Goal: Task Accomplishment & Management: Complete application form

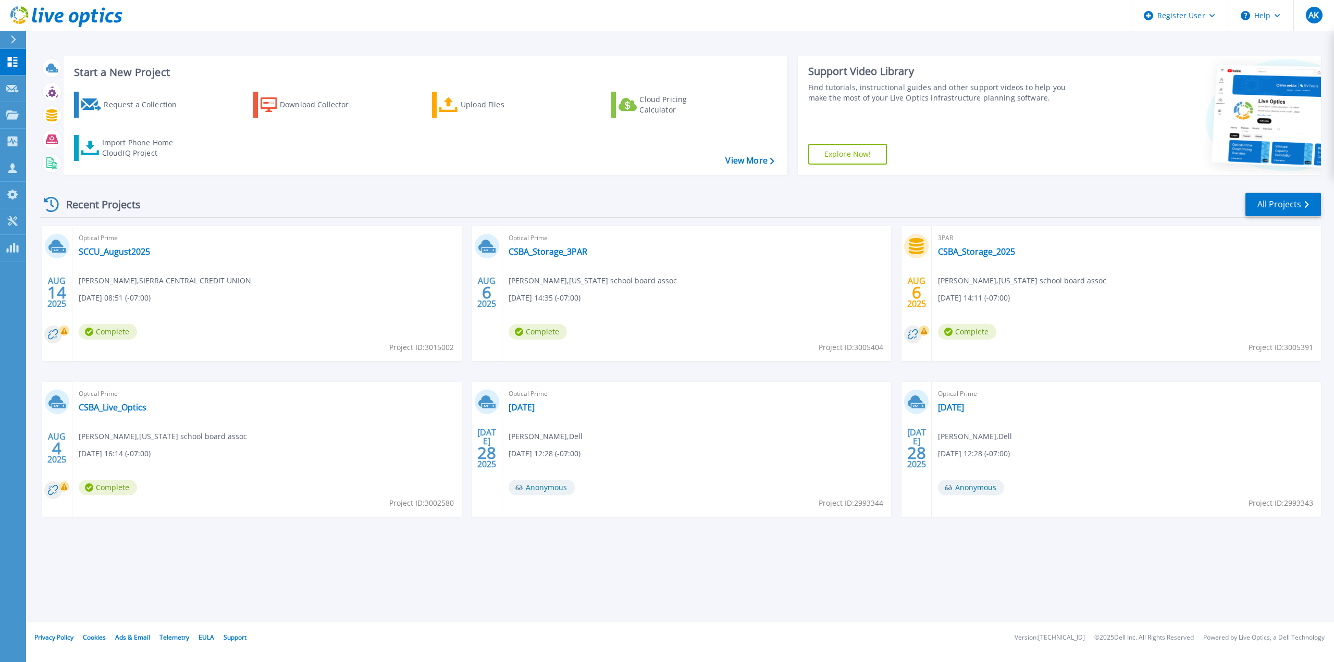
click at [19, 40] on div at bounding box center [17, 40] width 17 height 18
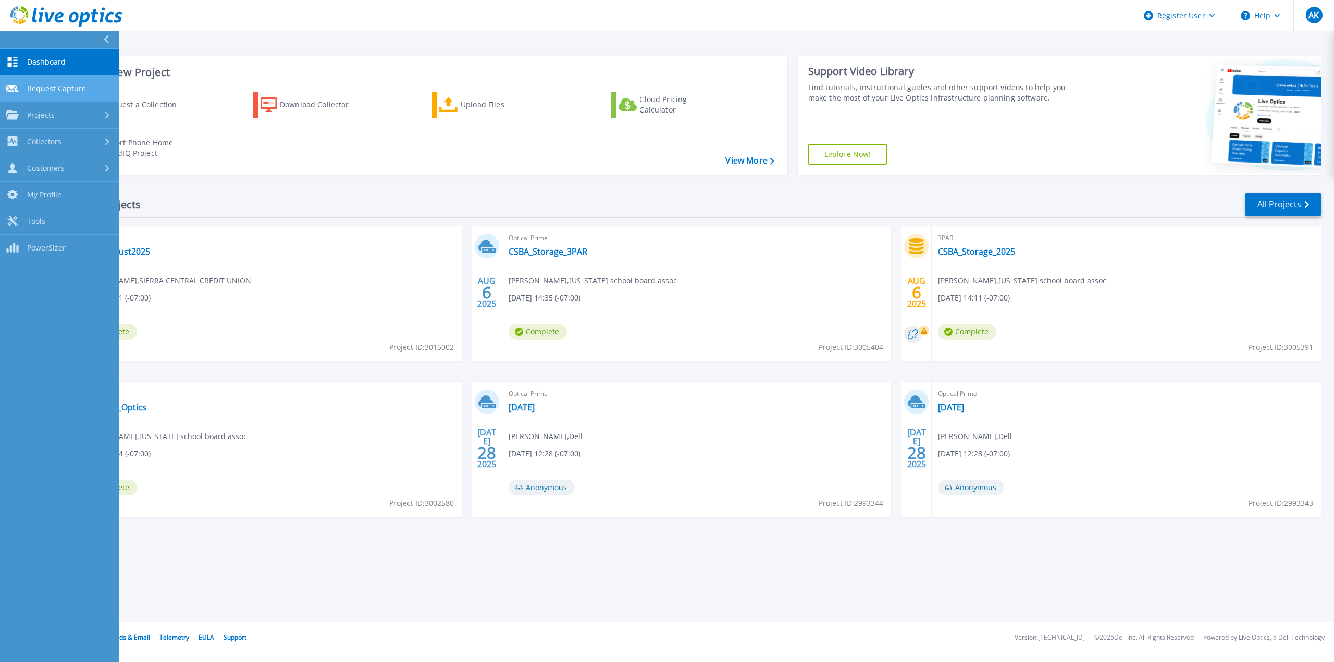
click at [68, 96] on link "Request Capture Request Capture" at bounding box center [59, 89] width 119 height 27
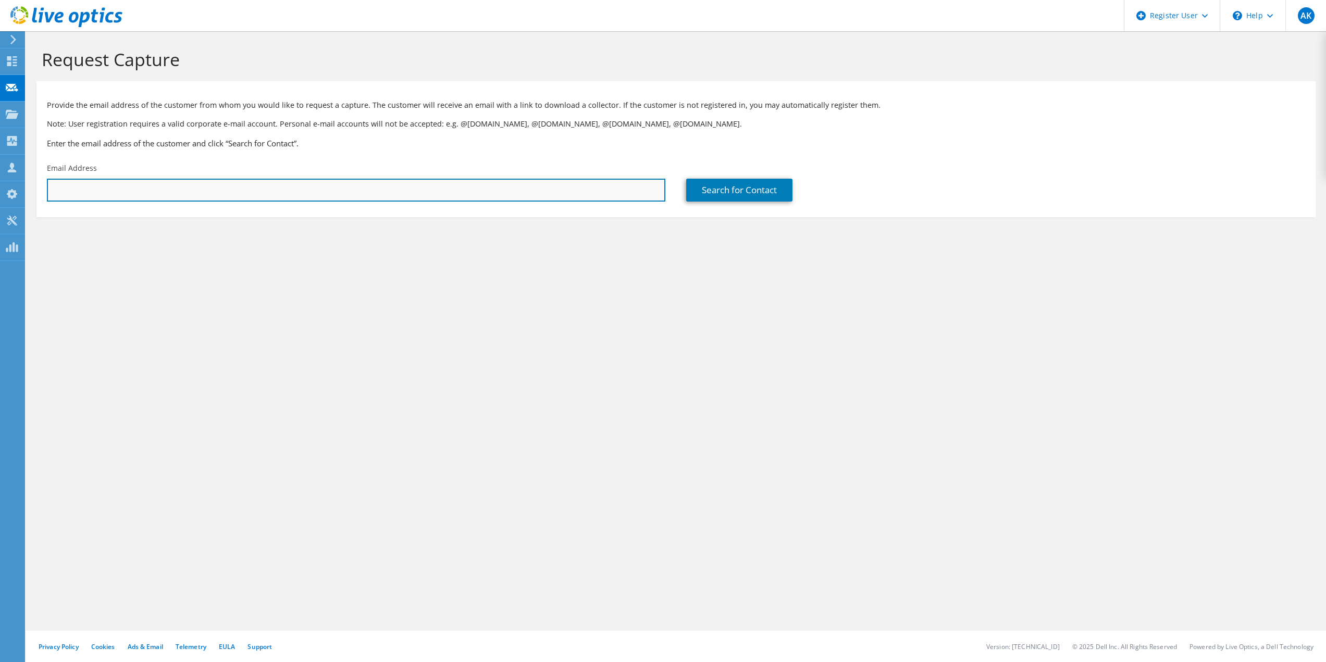
paste input "[EMAIL_ADDRESS][DOMAIN_NAME]"
type input "[EMAIL_ADDRESS][DOMAIN_NAME]"
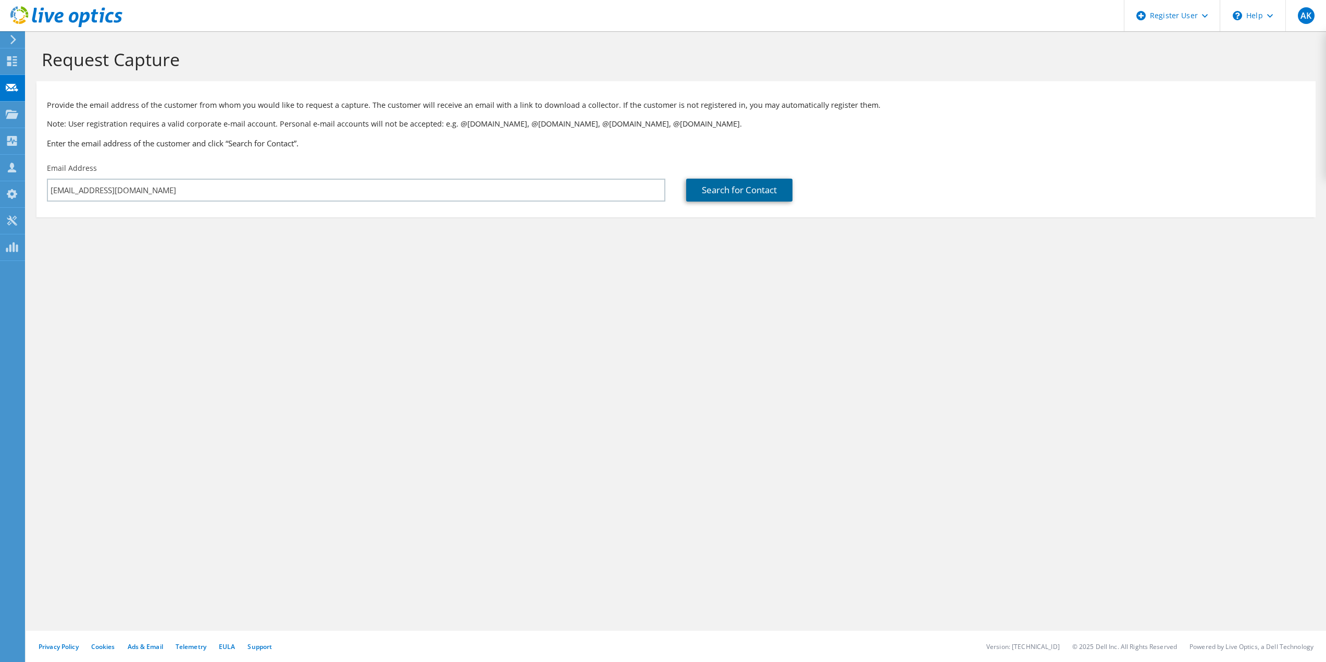
click at [763, 187] on link "Search for Contact" at bounding box center [739, 190] width 106 height 23
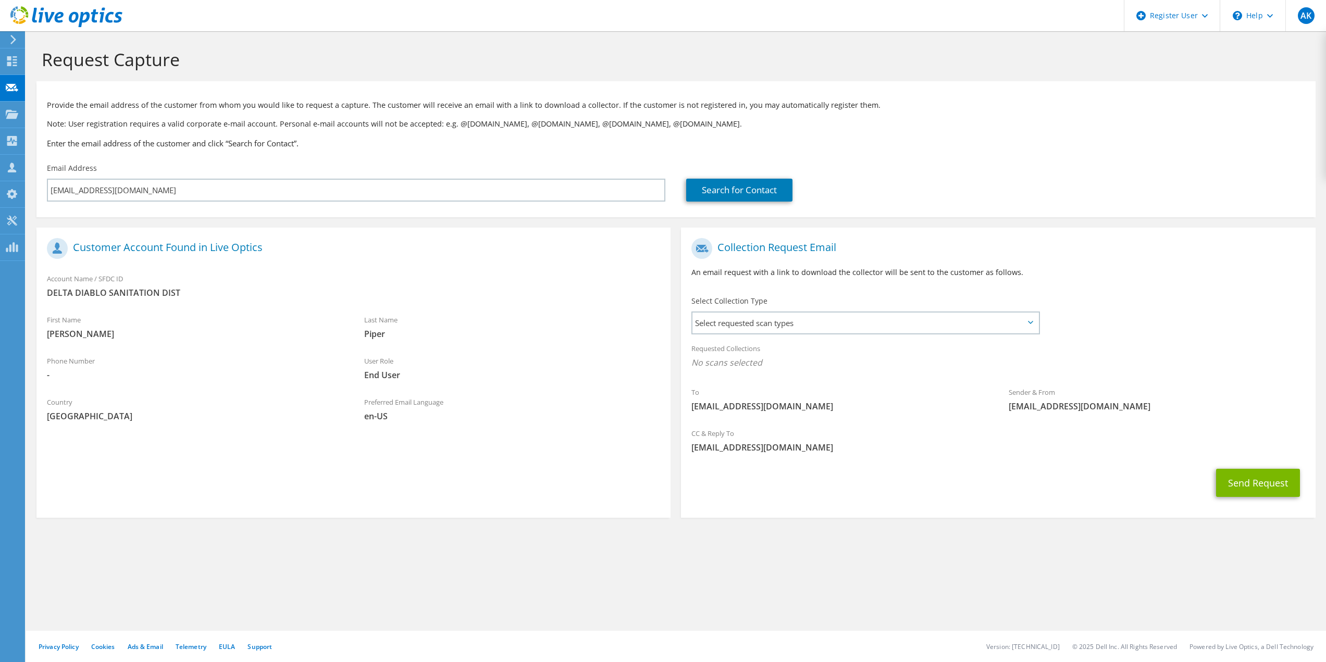
click at [735, 305] on label "Select Collection Type" at bounding box center [730, 301] width 76 height 10
click at [743, 318] on span "Select requested scan types" at bounding box center [866, 323] width 346 height 21
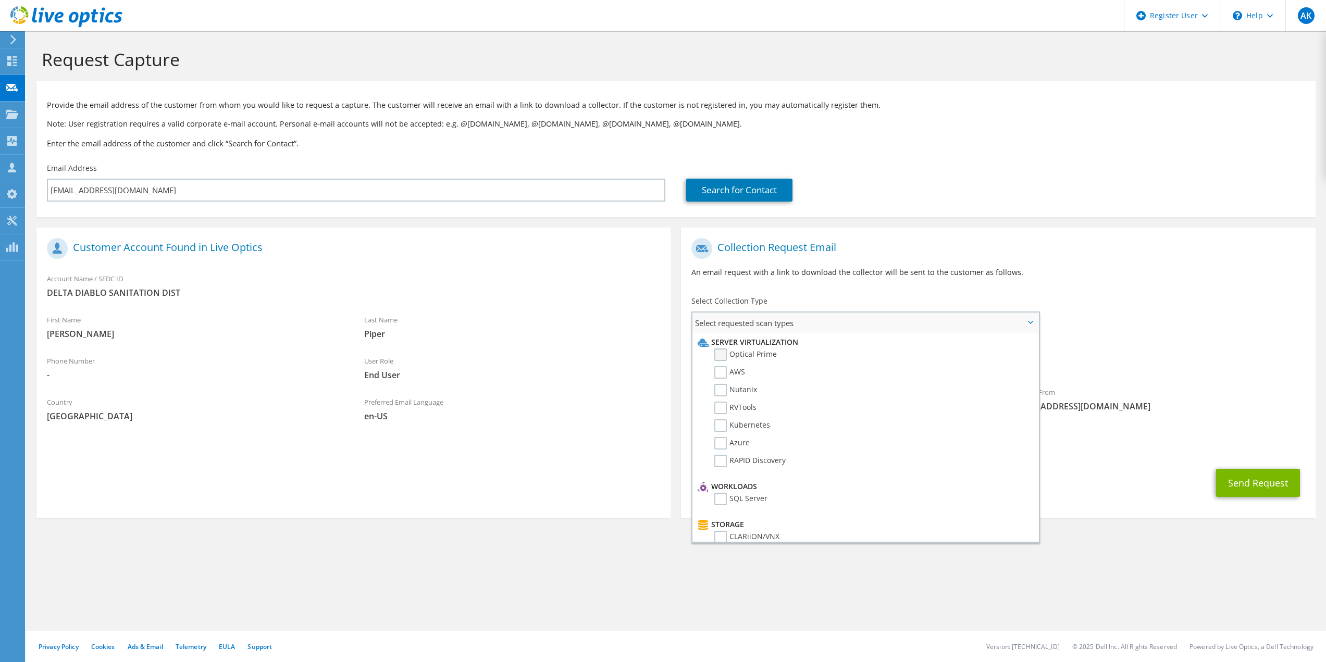
click at [741, 354] on label "Optical Prime" at bounding box center [745, 355] width 63 height 13
click at [0, 0] on input "Optical Prime" at bounding box center [0, 0] width 0 height 0
click at [1264, 400] on div "Sender & From liveoptics@liveoptics.com" at bounding box center [1157, 403] width 317 height 36
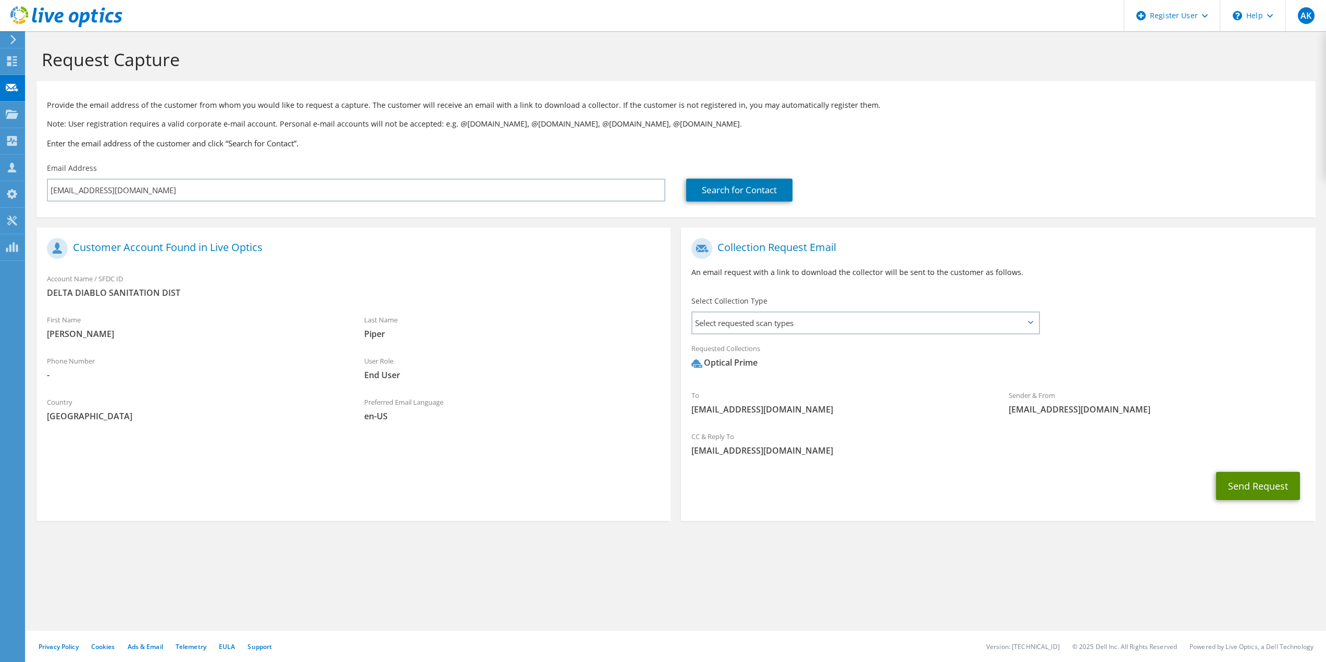
click at [1252, 486] on button "Send Request" at bounding box center [1258, 486] width 84 height 28
